Goal: Task Accomplishment & Management: Use online tool/utility

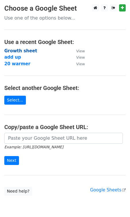
click at [28, 50] on strong "Growth sheet" at bounding box center [20, 50] width 33 height 5
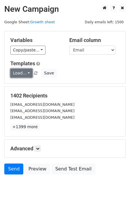
click at [17, 71] on link "Load..." at bounding box center [21, 73] width 22 height 9
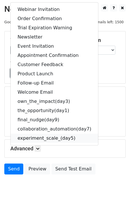
scroll to position [6, 0]
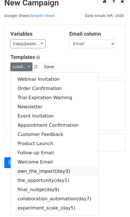
click at [52, 171] on link "own_the_impact(day3)" at bounding box center [55, 171] width 88 height 9
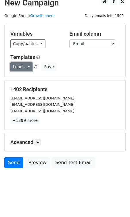
click at [27, 70] on link "Load..." at bounding box center [21, 66] width 22 height 9
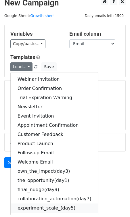
click at [52, 210] on link "experiment_scale_(day5)" at bounding box center [55, 208] width 88 height 9
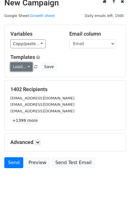
click at [22, 66] on link "Load..." at bounding box center [21, 66] width 22 height 9
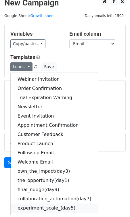
click at [47, 209] on link "experiment_scale_(day5)" at bounding box center [55, 208] width 88 height 9
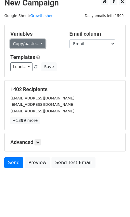
click at [22, 47] on link "Copy/paste..." at bounding box center [27, 43] width 35 height 9
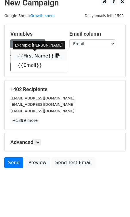
click at [26, 56] on link "{{First Name}}" at bounding box center [39, 56] width 56 height 9
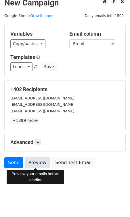
click at [35, 163] on link "Preview" at bounding box center [37, 162] width 25 height 11
click at [33, 162] on link "Preview" at bounding box center [37, 162] width 25 height 11
click at [38, 163] on link "Preview" at bounding box center [37, 162] width 25 height 11
click at [32, 165] on link "Preview" at bounding box center [37, 162] width 25 height 11
click at [36, 163] on link "Preview" at bounding box center [37, 162] width 25 height 11
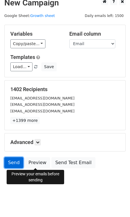
click at [10, 161] on link "Send" at bounding box center [13, 162] width 19 height 11
